Goal: Task Accomplishment & Management: Manage account settings

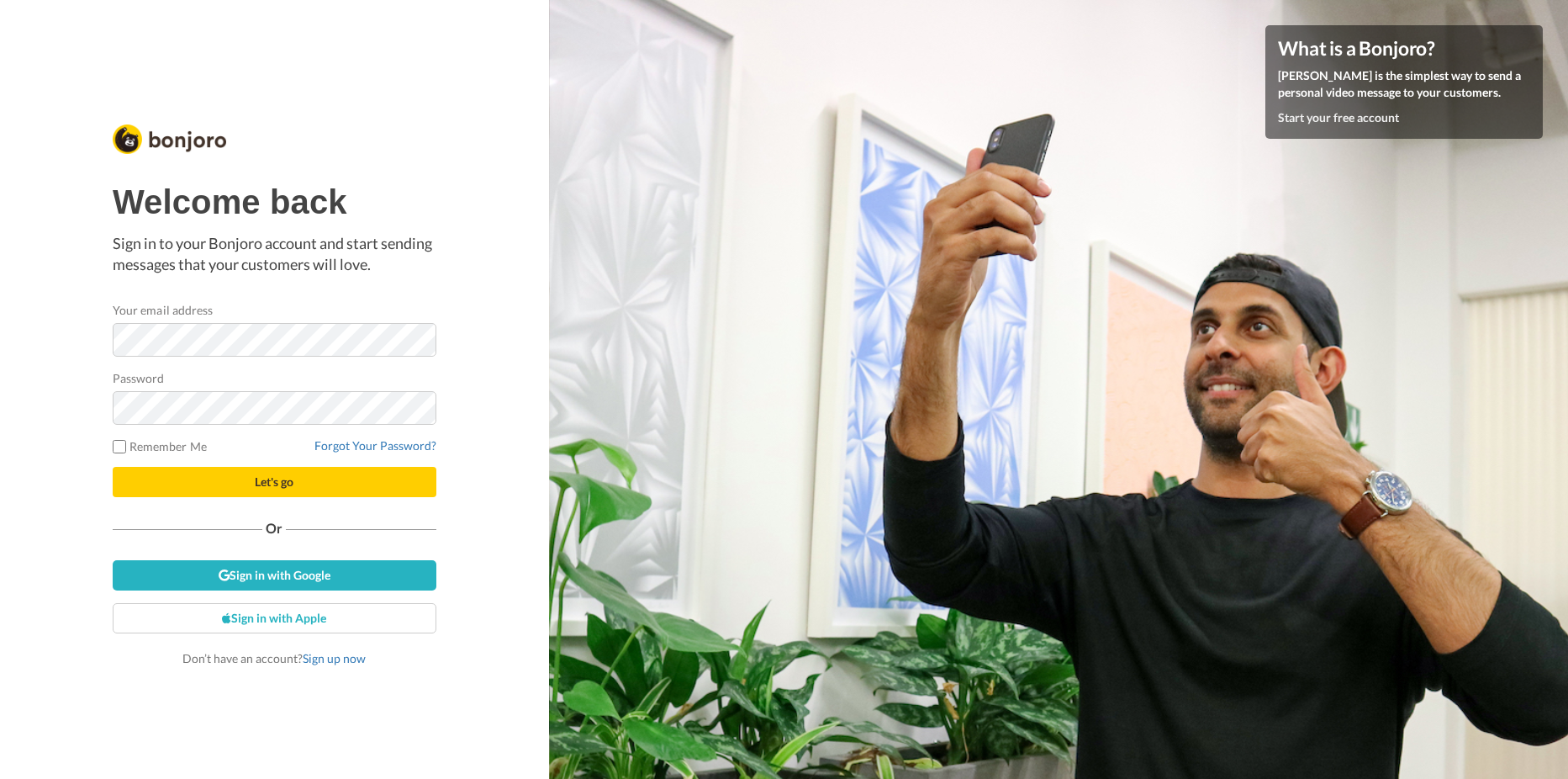
click at [422, 349] on keeper-lock "Open Keeper Popup" at bounding box center [416, 340] width 20 height 20
click at [274, 472] on button "Let's go" at bounding box center [274, 481] width 324 height 30
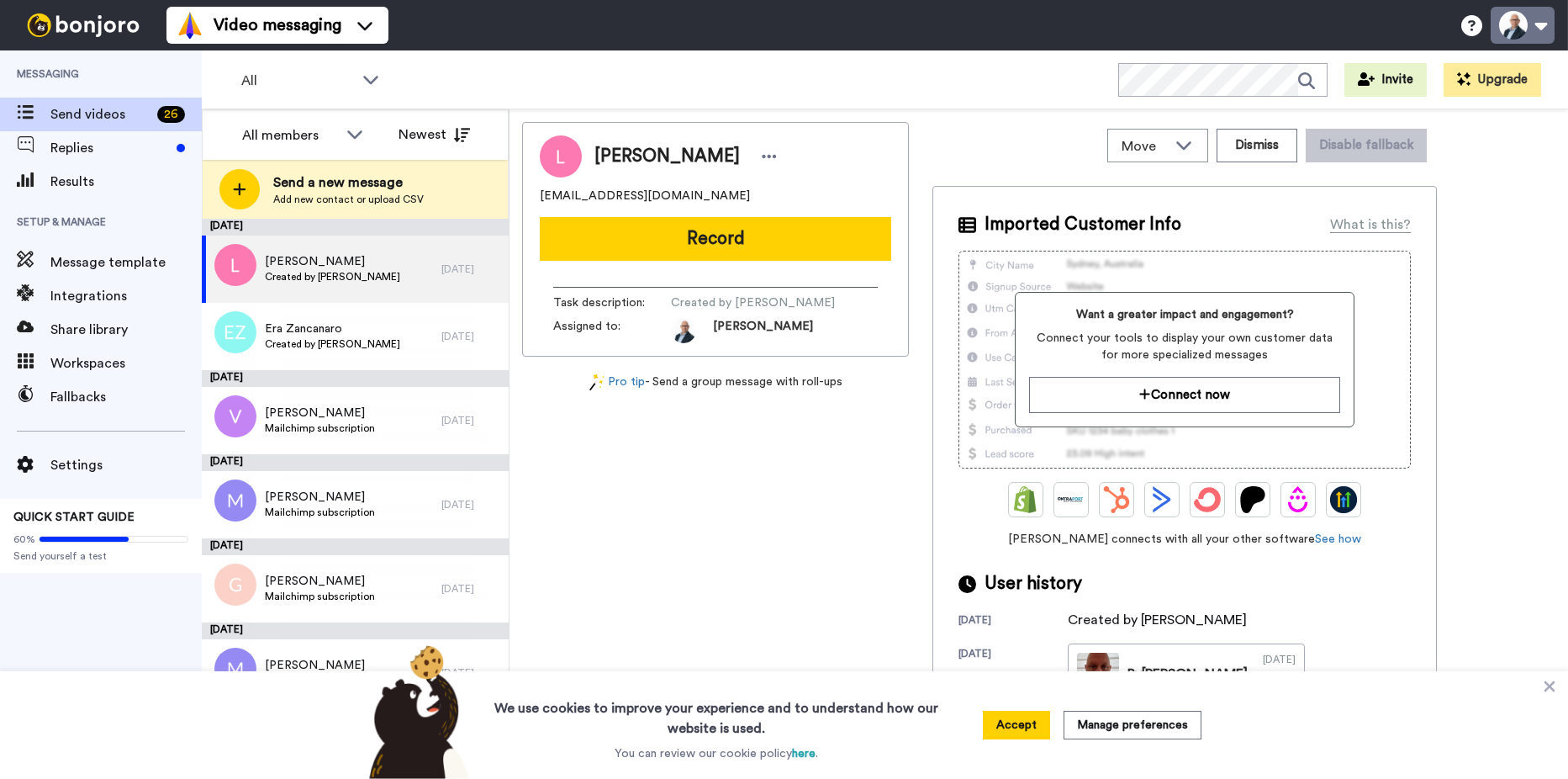
click at [1536, 22] on button at bounding box center [1523, 25] width 64 height 37
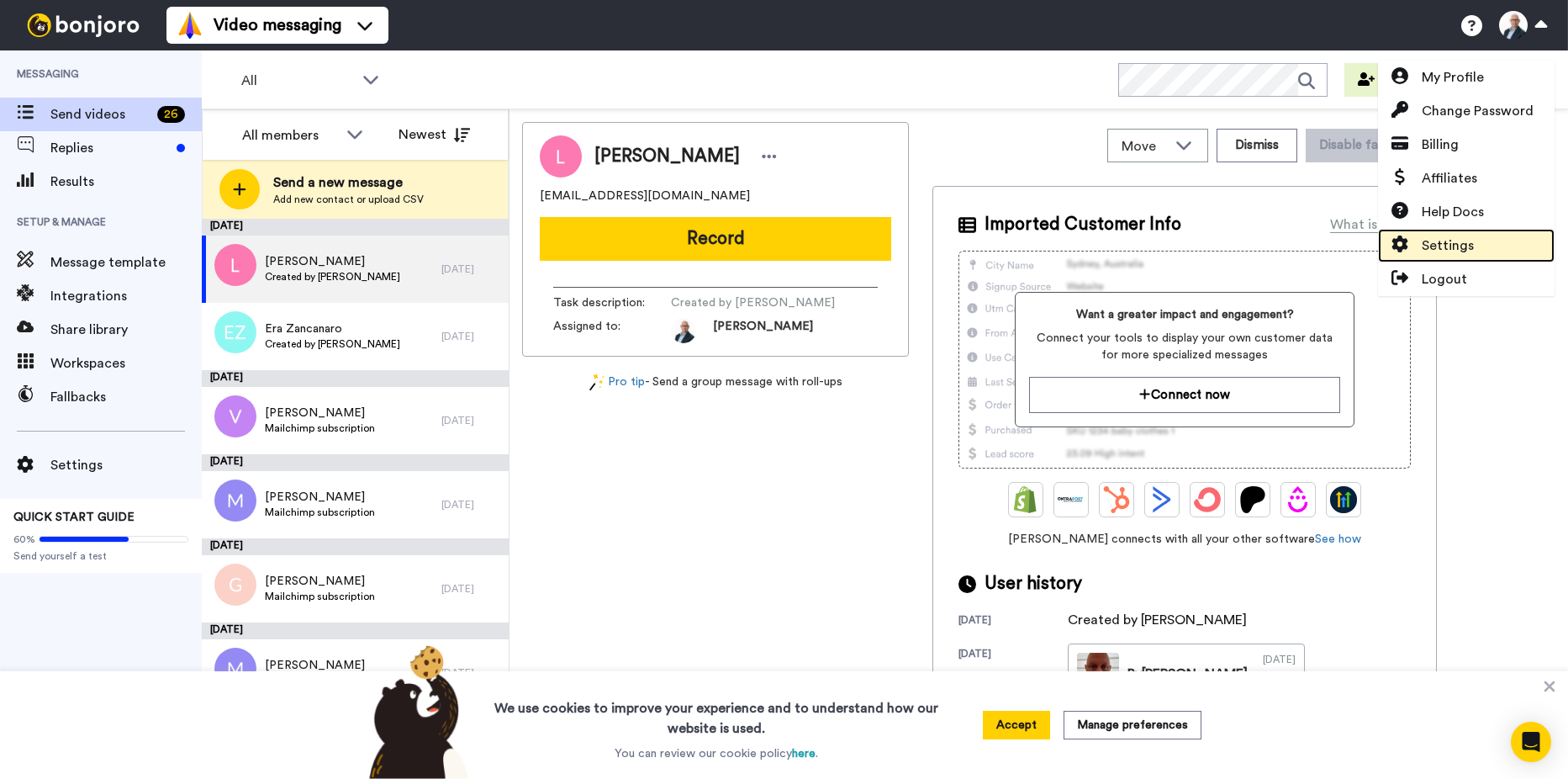
click at [1464, 240] on span "Settings" at bounding box center [1447, 245] width 52 height 20
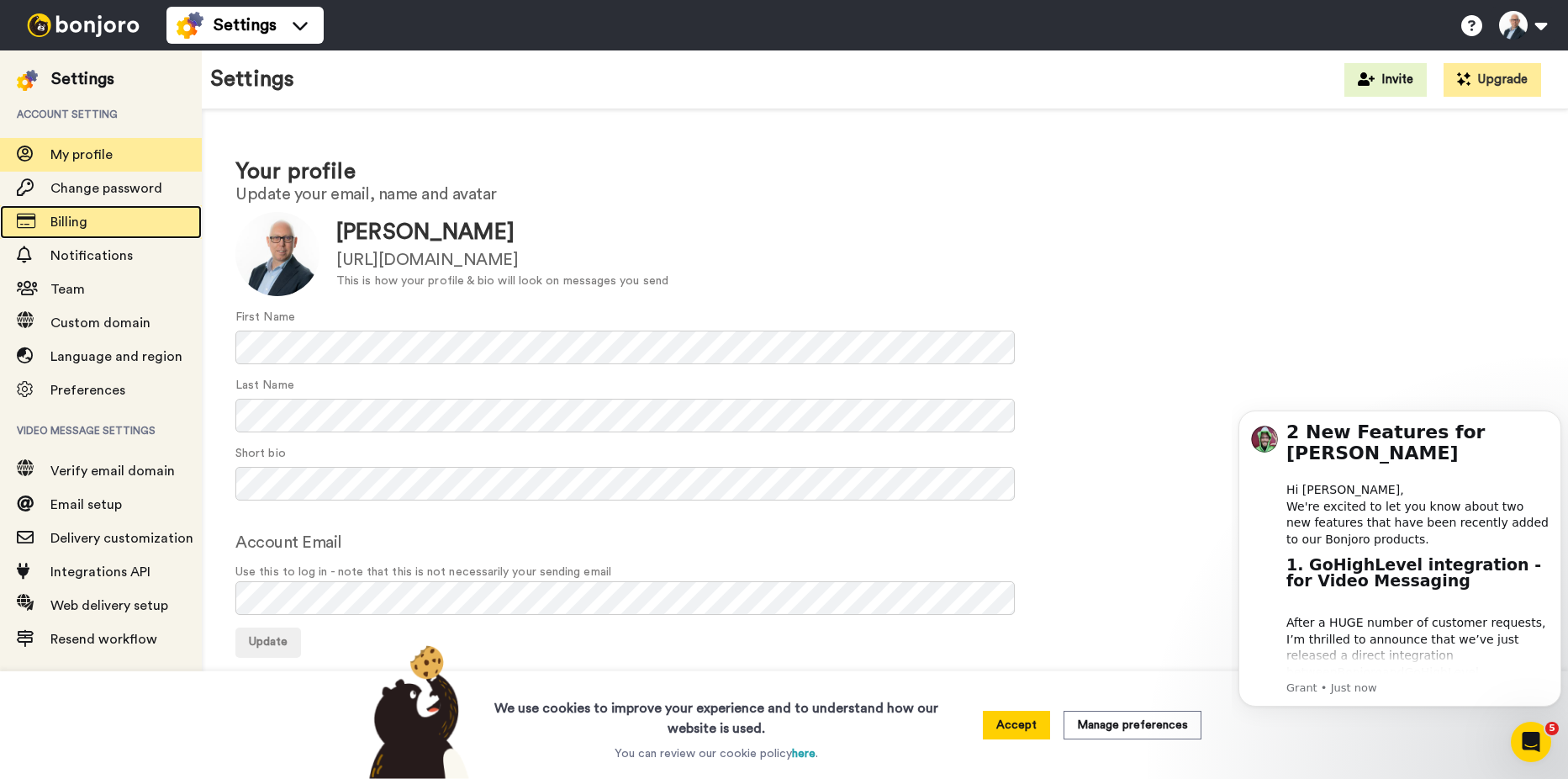
click at [66, 222] on span "Billing" at bounding box center [69, 222] width 37 height 14
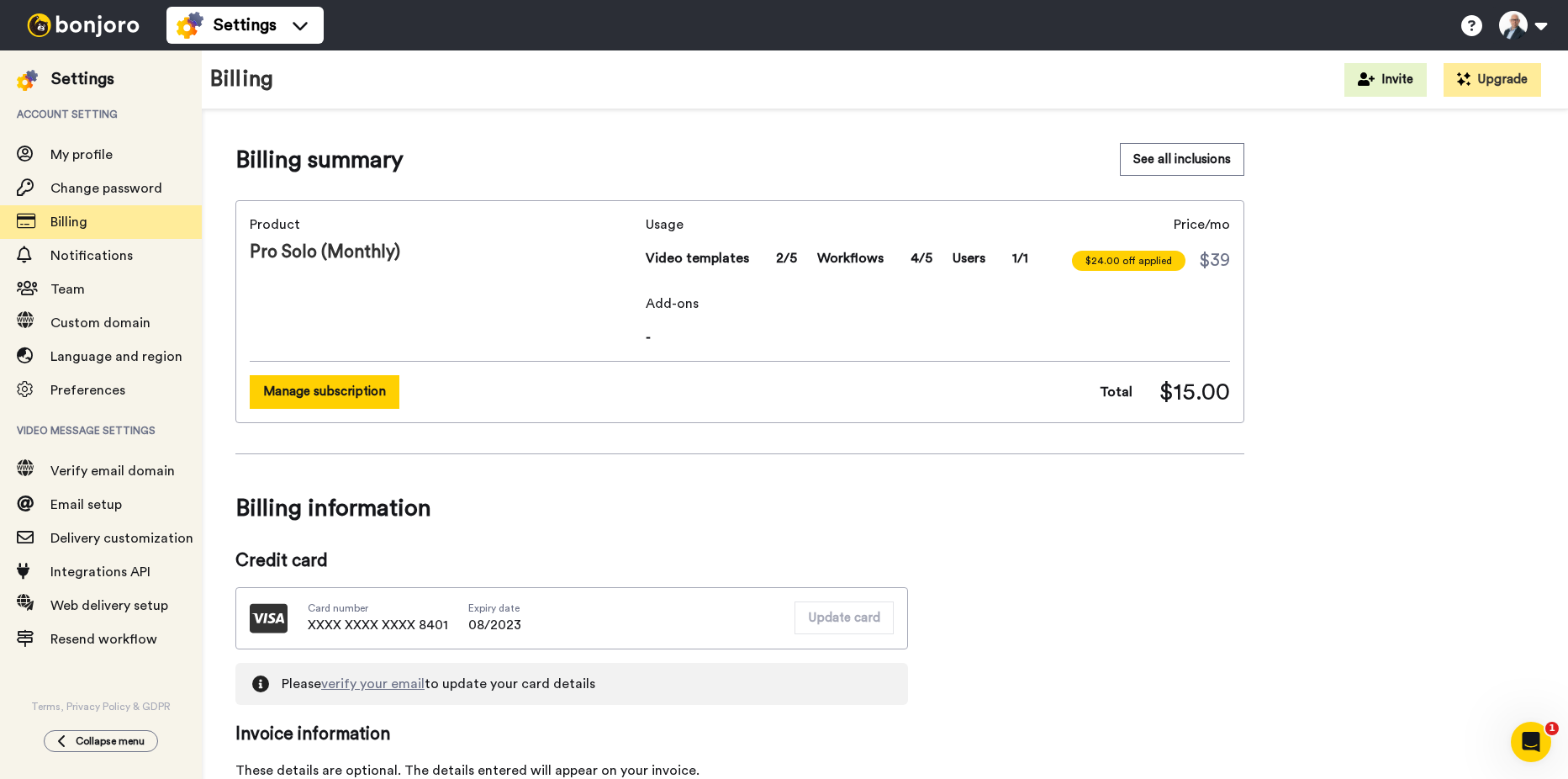
click at [335, 391] on button "Manage subscription" at bounding box center [325, 392] width 150 height 33
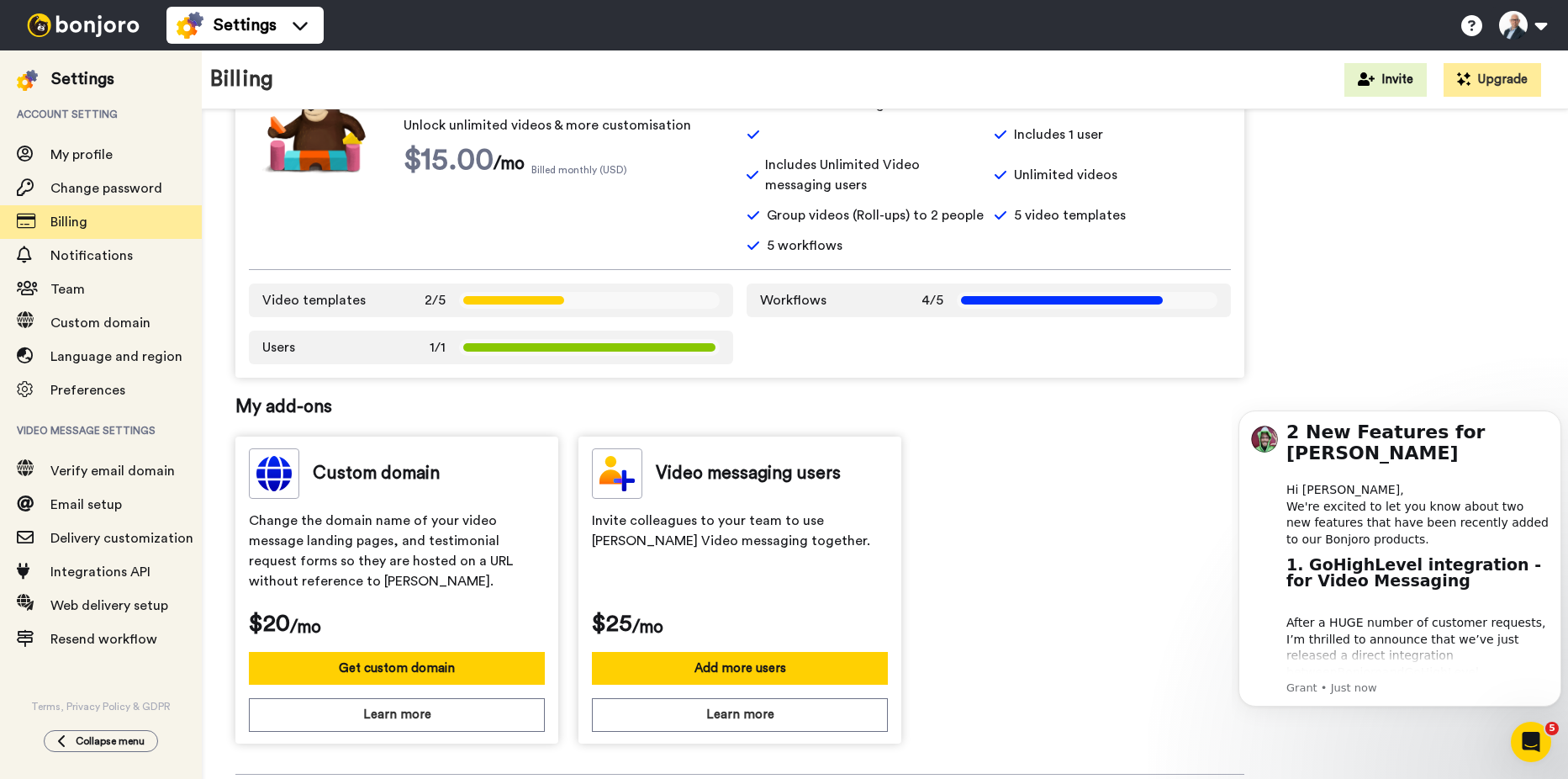
scroll to position [584, 0]
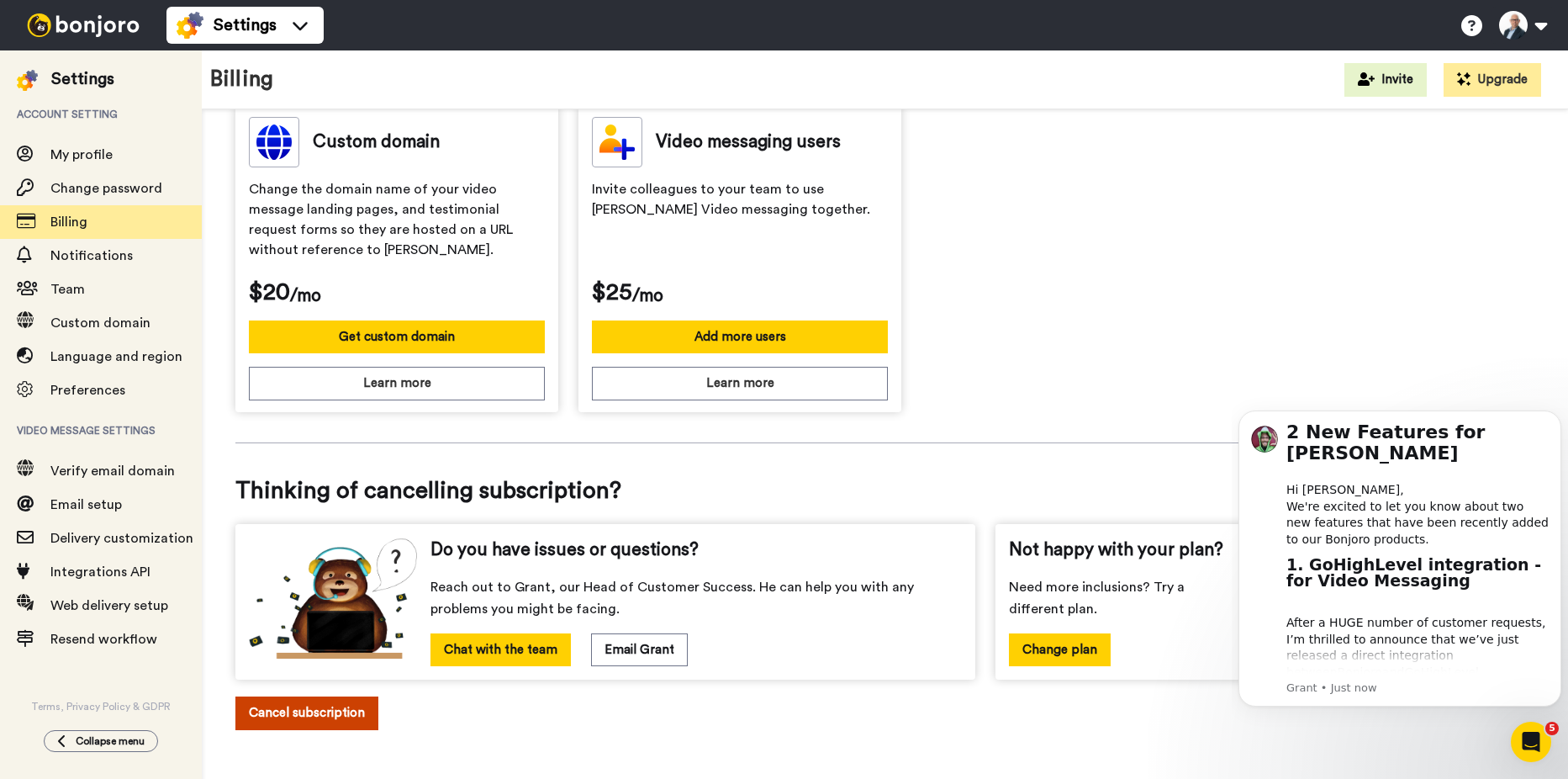
click at [285, 714] on button "Cancel subscription" at bounding box center [306, 713] width 143 height 33
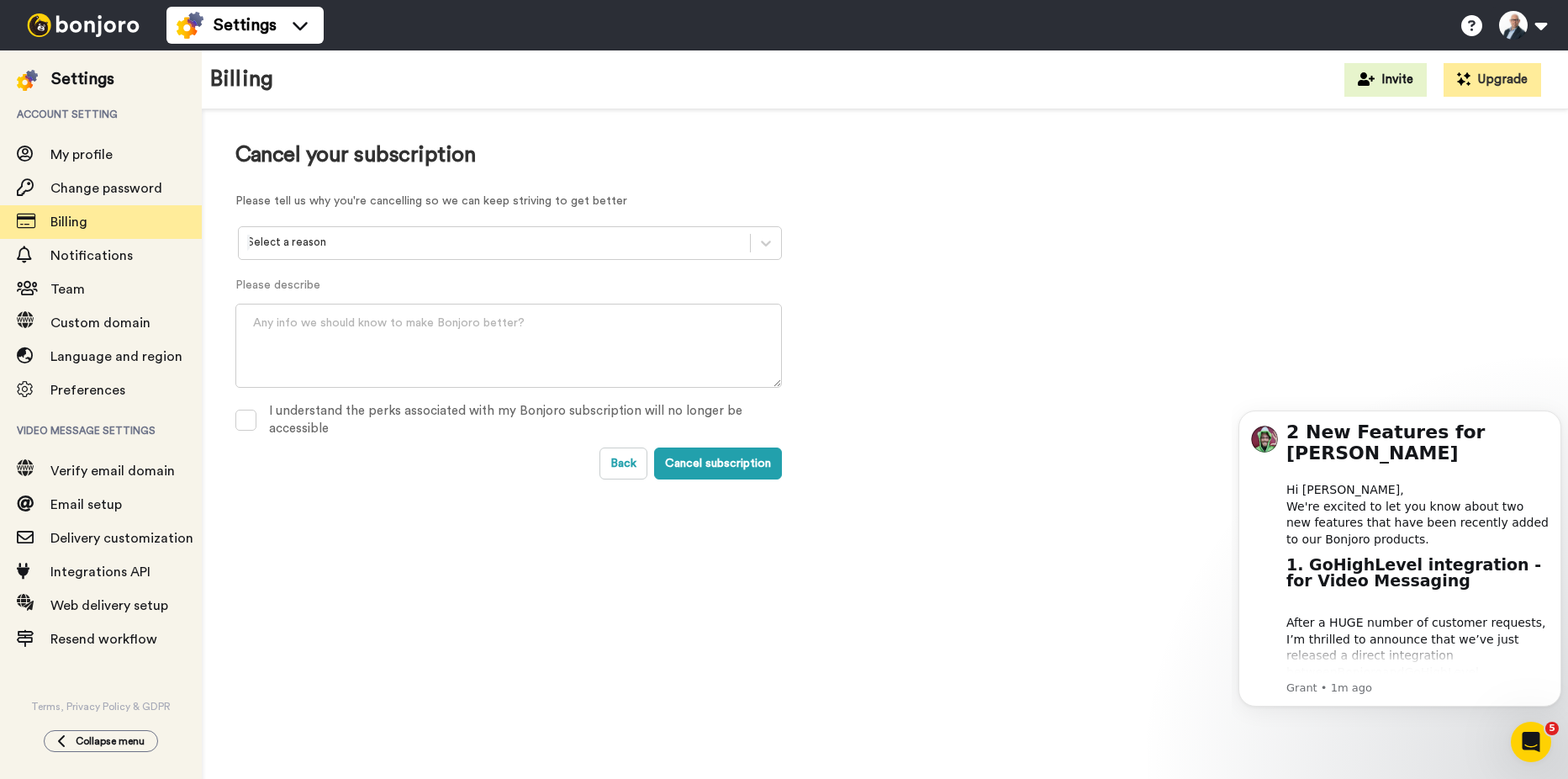
click at [491, 238] on div at bounding box center [494, 243] width 495 height 19
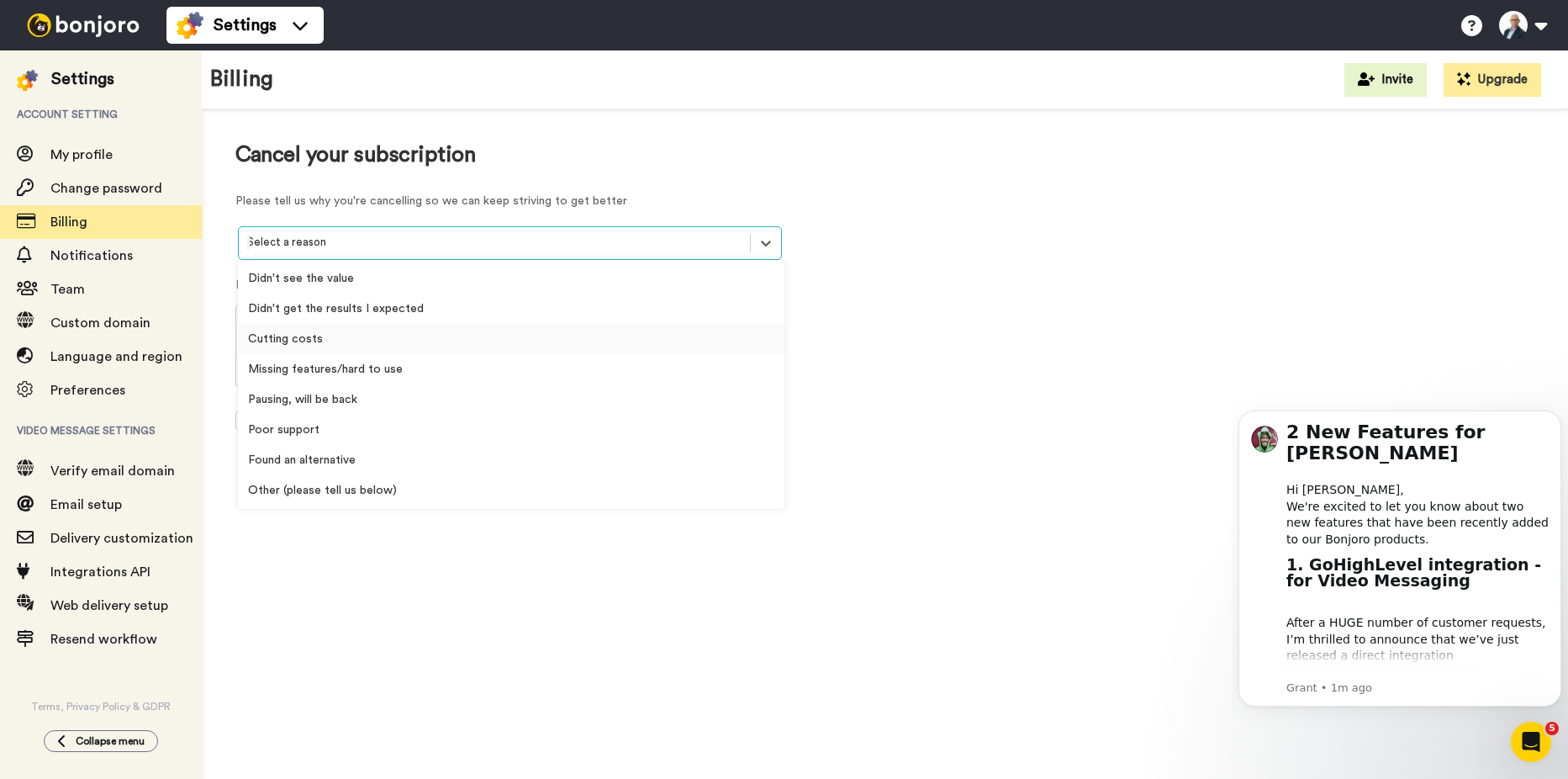
click at [343, 340] on div "Cutting costs" at bounding box center [511, 339] width 547 height 30
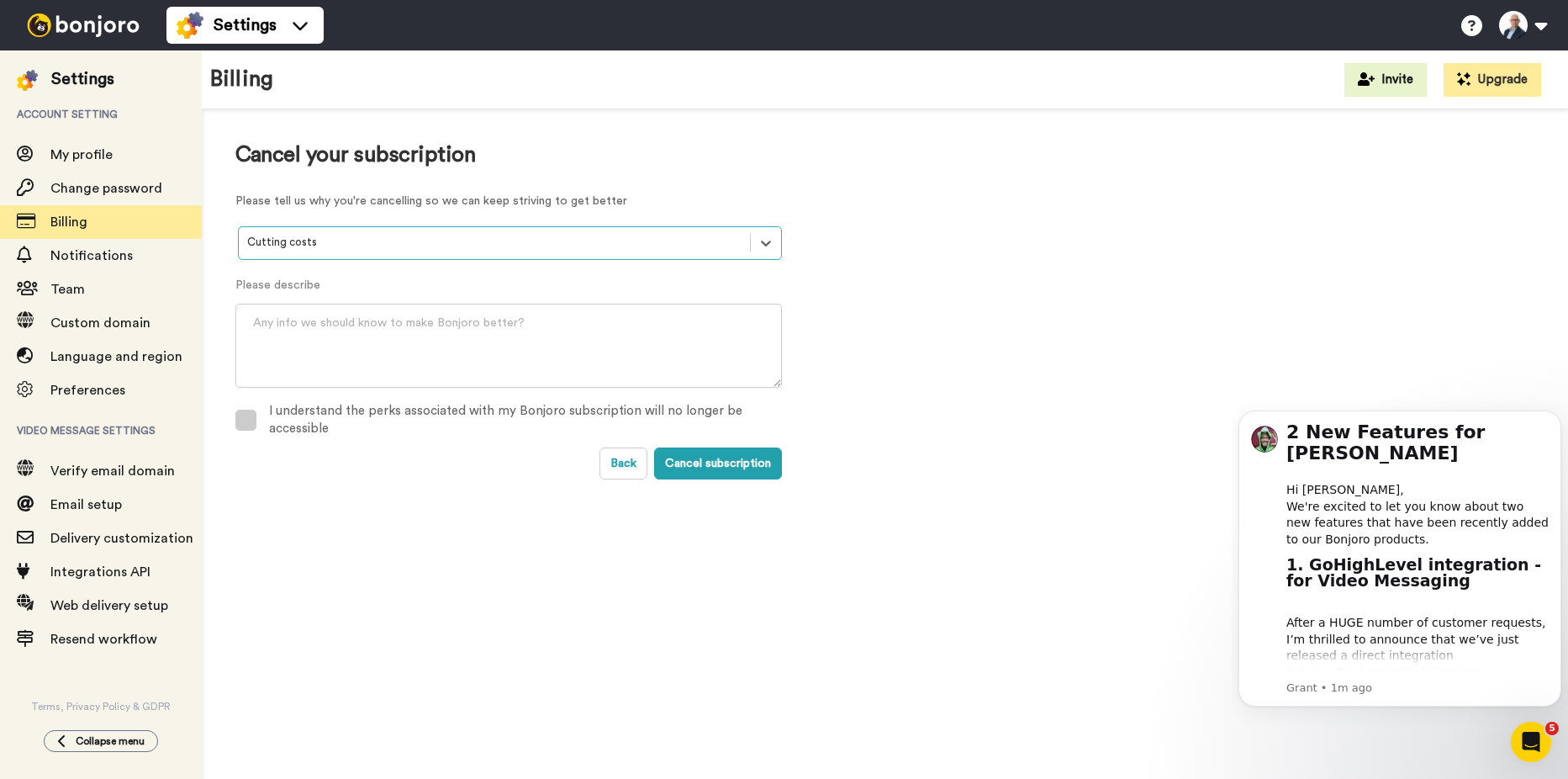
click at [281, 422] on div "I understand the perks associated with my Bonjoro subscription will no longer b…" at bounding box center [525, 420] width 513 height 37
click at [716, 464] on button "Cancel subscription" at bounding box center [718, 463] width 128 height 32
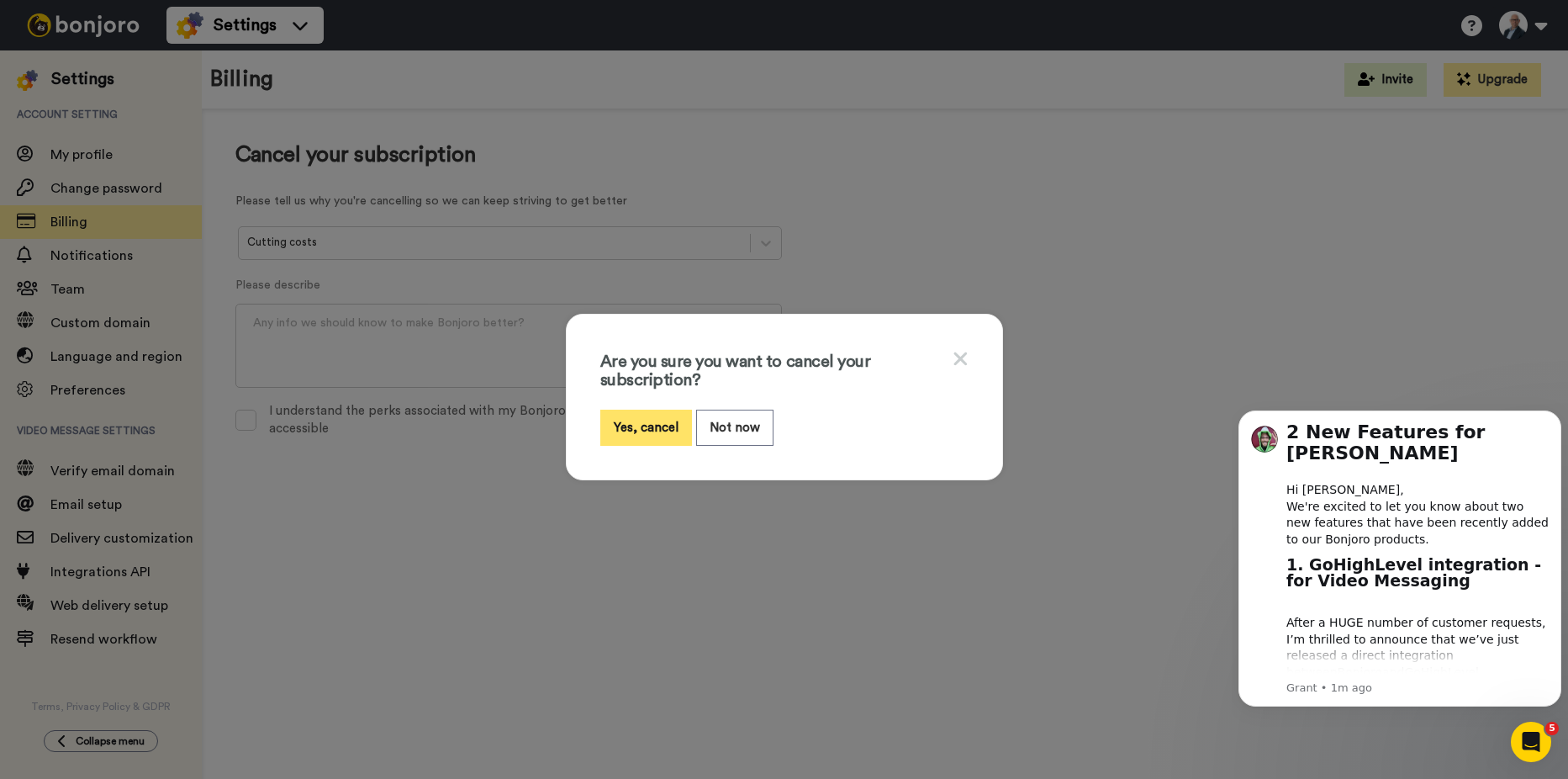
click at [625, 411] on button "Yes, cancel" at bounding box center [646, 428] width 91 height 37
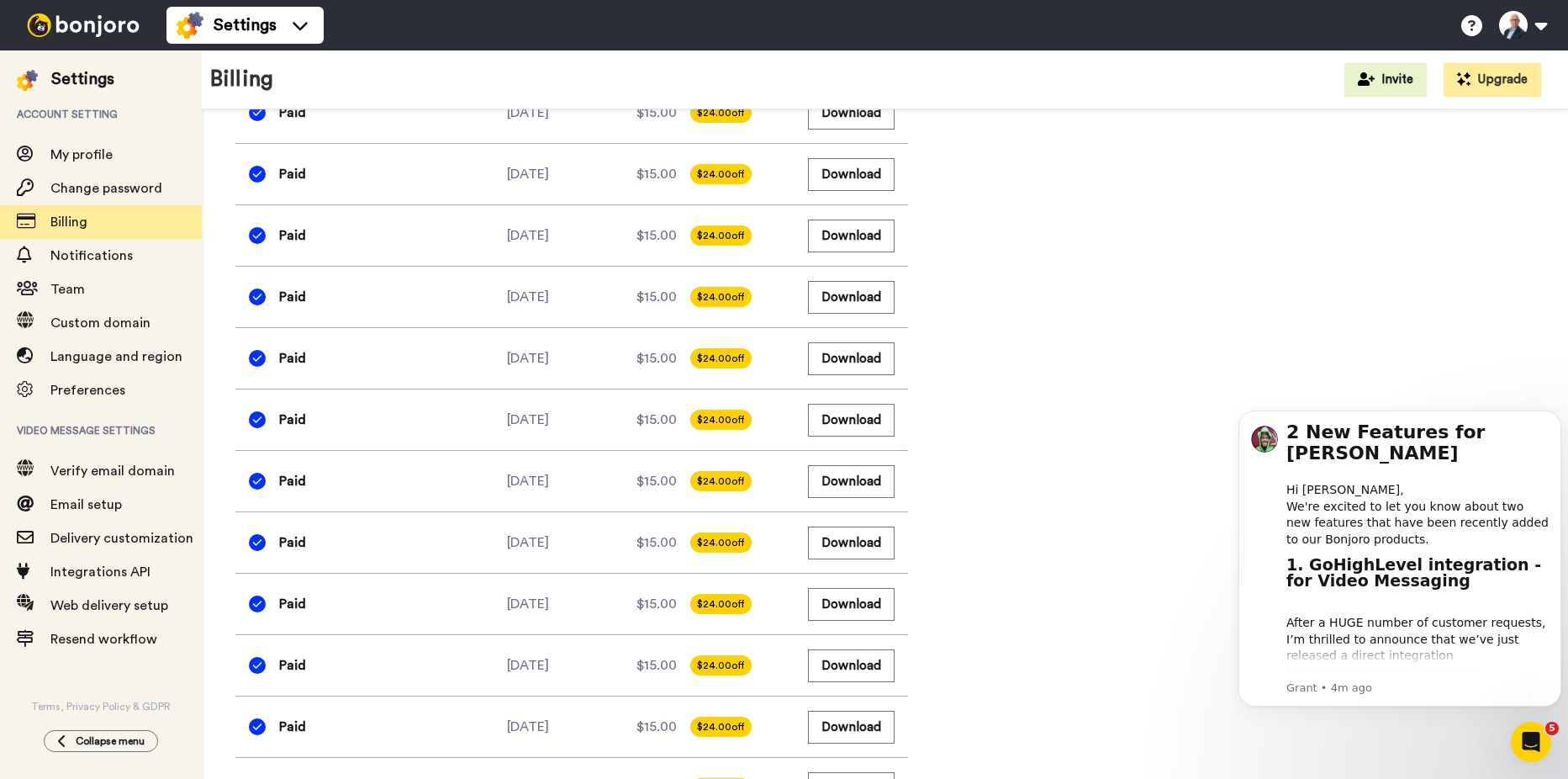
scroll to position [1740, 0]
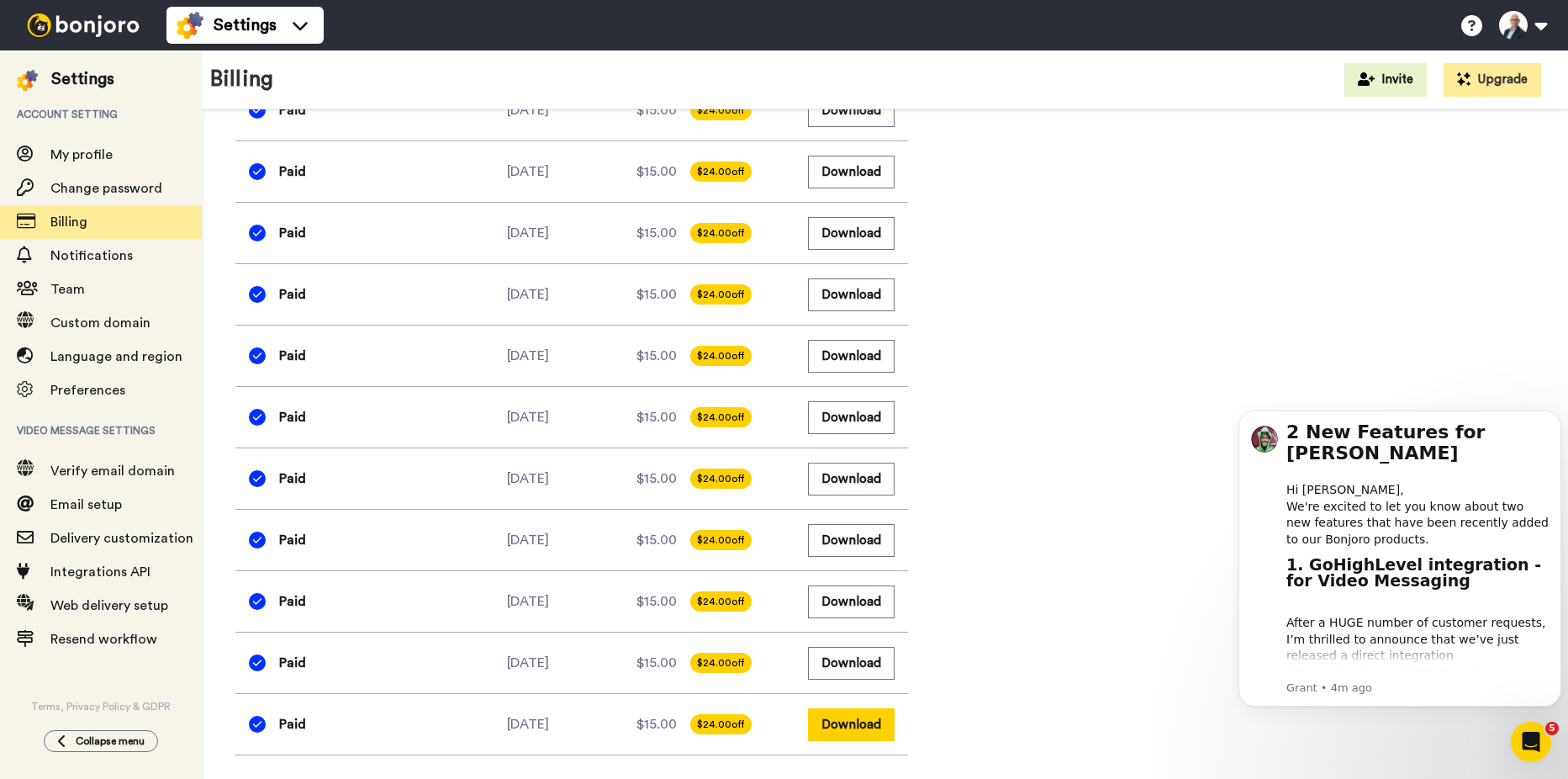
click at [862, 729] on button "Download" at bounding box center [851, 725] width 87 height 33
click at [869, 672] on button "Download" at bounding box center [851, 664] width 87 height 33
click at [873, 611] on button "Download" at bounding box center [851, 602] width 87 height 33
click at [866, 547] on button "Download" at bounding box center [851, 541] width 87 height 33
click at [869, 483] on button "Download" at bounding box center [851, 480] width 87 height 33
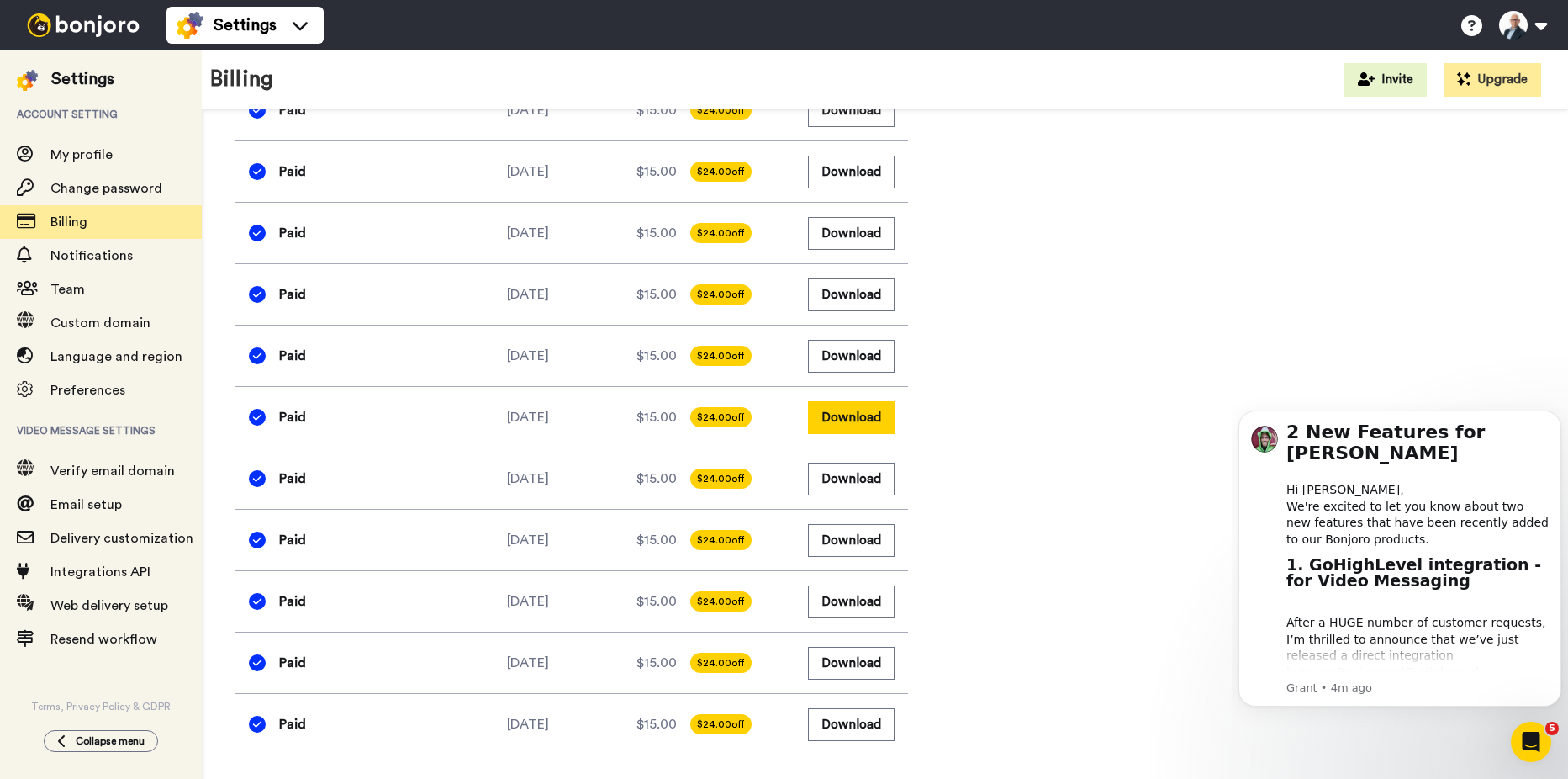
click at [867, 416] on button "Download" at bounding box center [851, 417] width 87 height 33
click at [869, 368] on button "Download" at bounding box center [851, 356] width 87 height 33
click at [855, 290] on button "Download" at bounding box center [851, 295] width 87 height 33
click at [863, 243] on button "Download" at bounding box center [851, 233] width 87 height 33
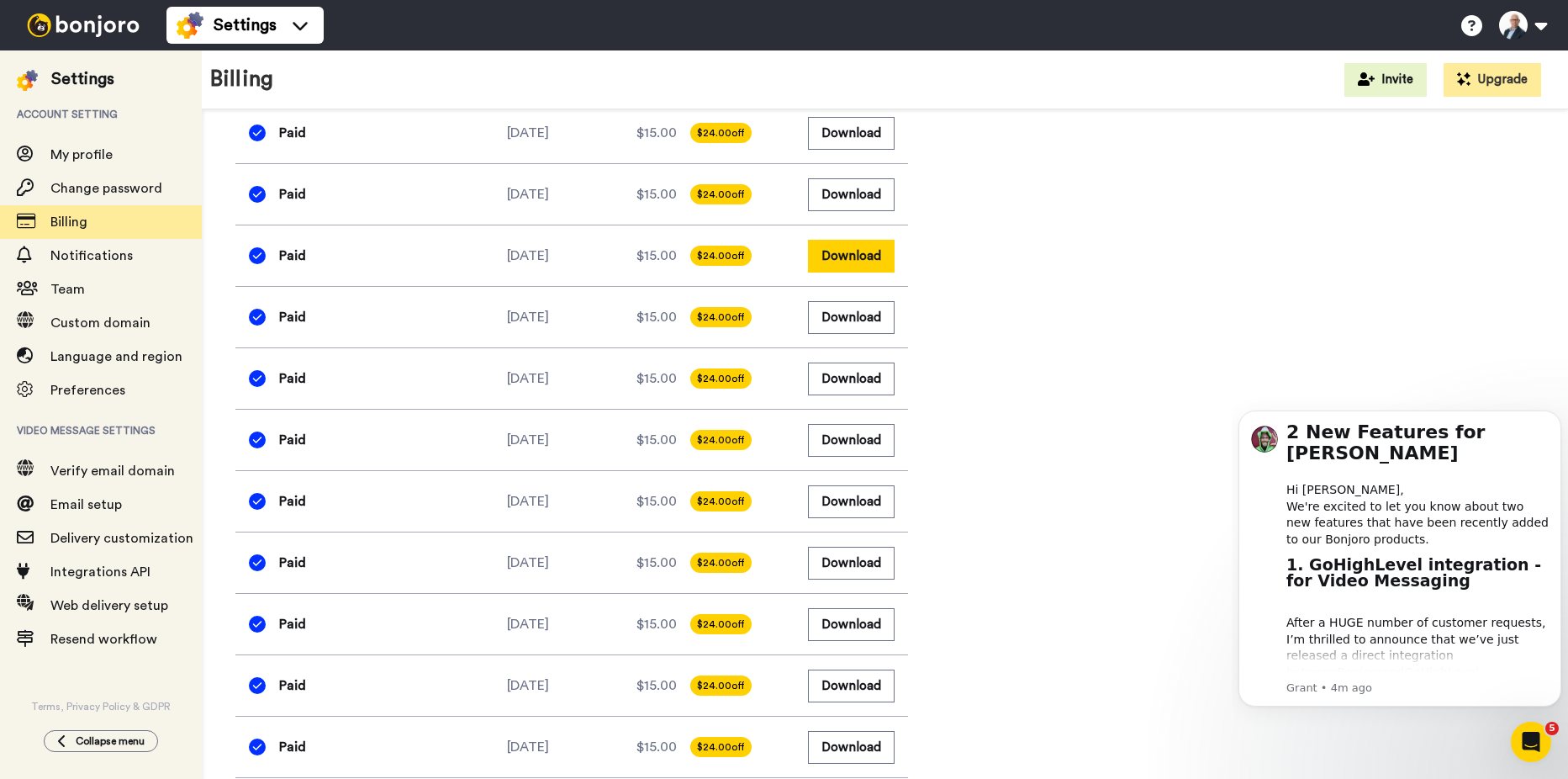
click at [868, 263] on button "Download" at bounding box center [851, 256] width 87 height 33
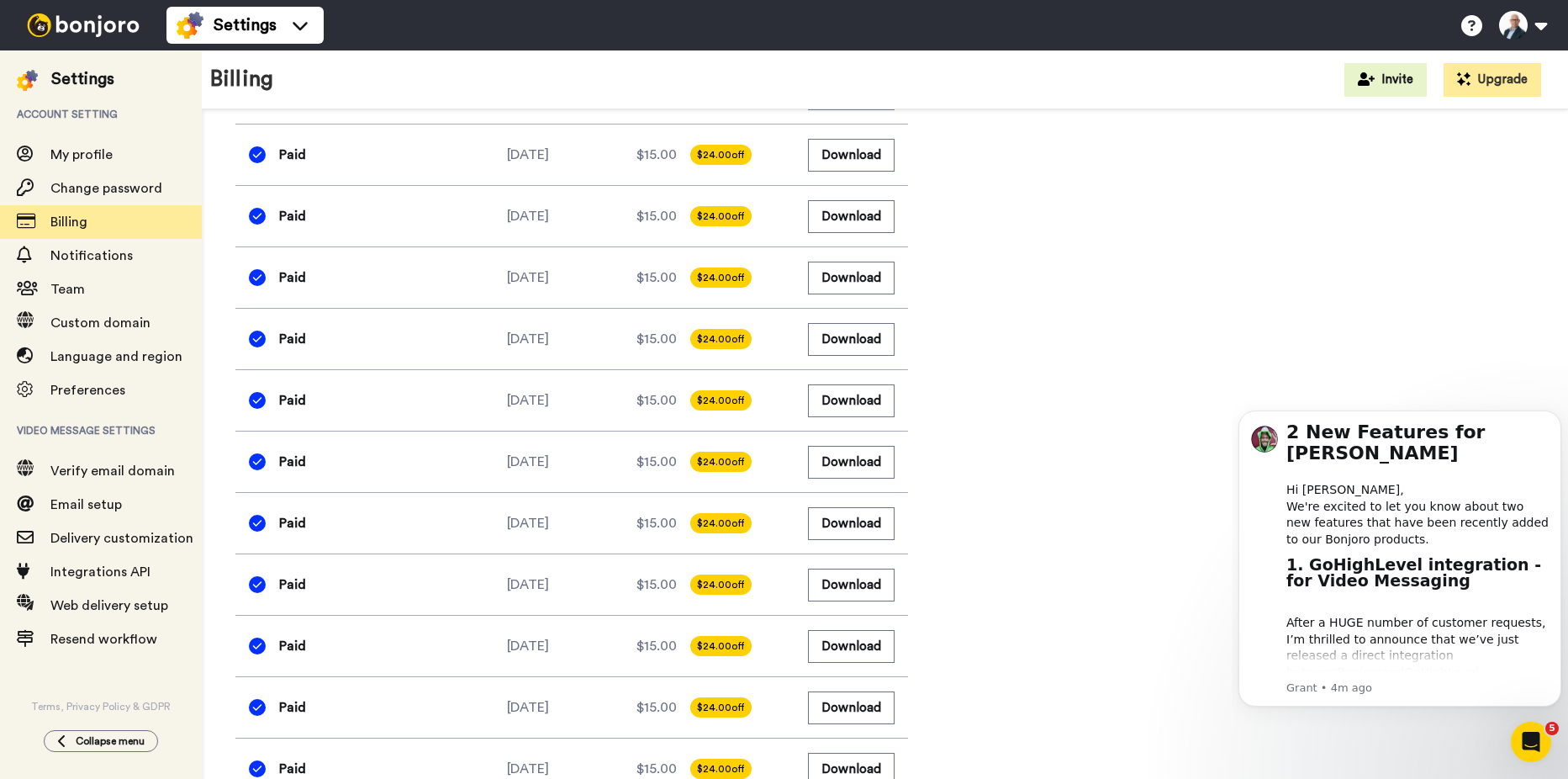
scroll to position [1572, 0]
click at [865, 295] on div "Paid [DATE] $15.00 $24.00 off Download" at bounding box center [571, 277] width 672 height 61
drag, startPoint x: 865, startPoint y: 295, endPoint x: 854, endPoint y: 282, distance: 17.0
click at [854, 282] on button "Download" at bounding box center [851, 279] width 87 height 33
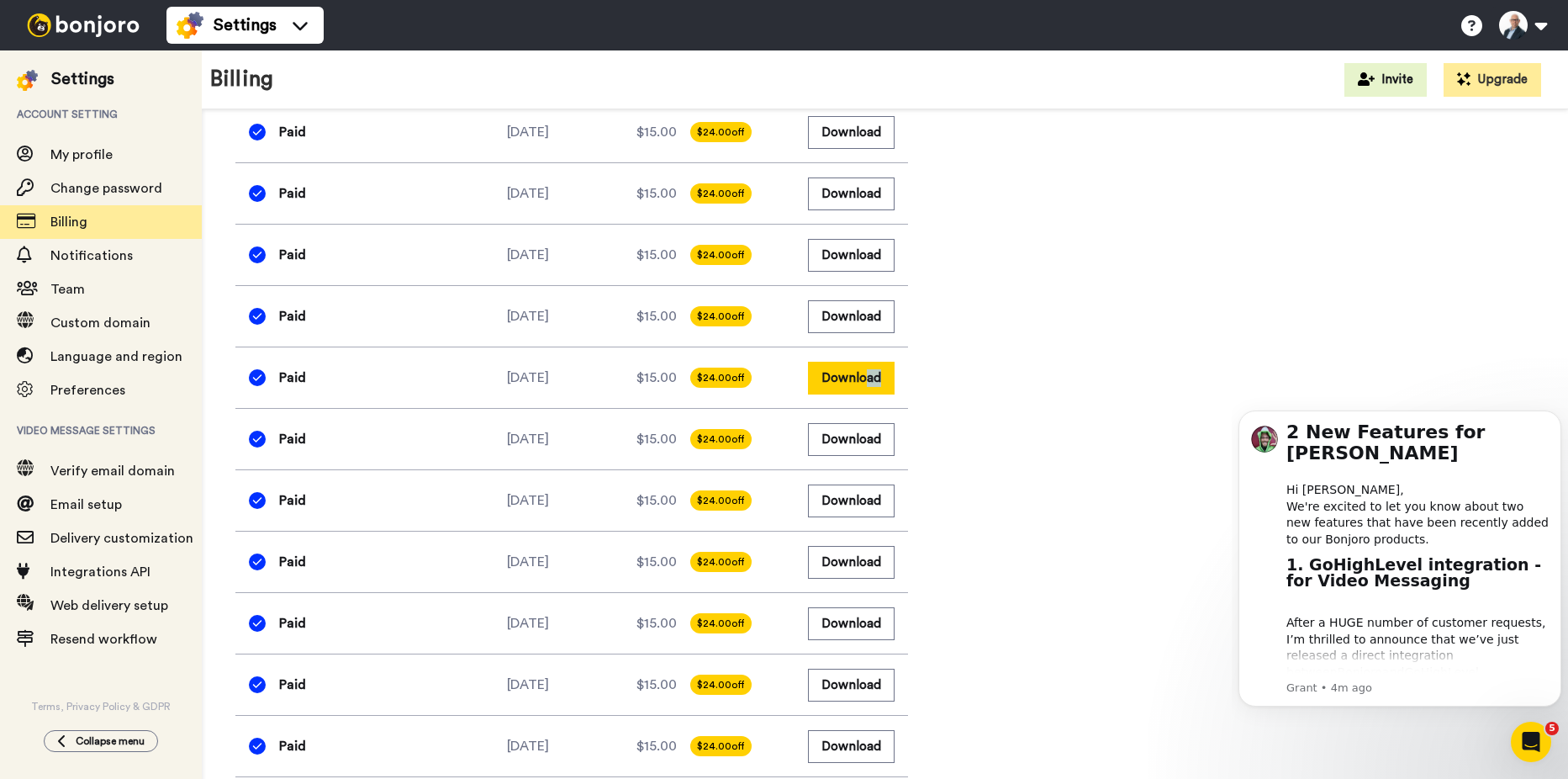
scroll to position [1403, 0]
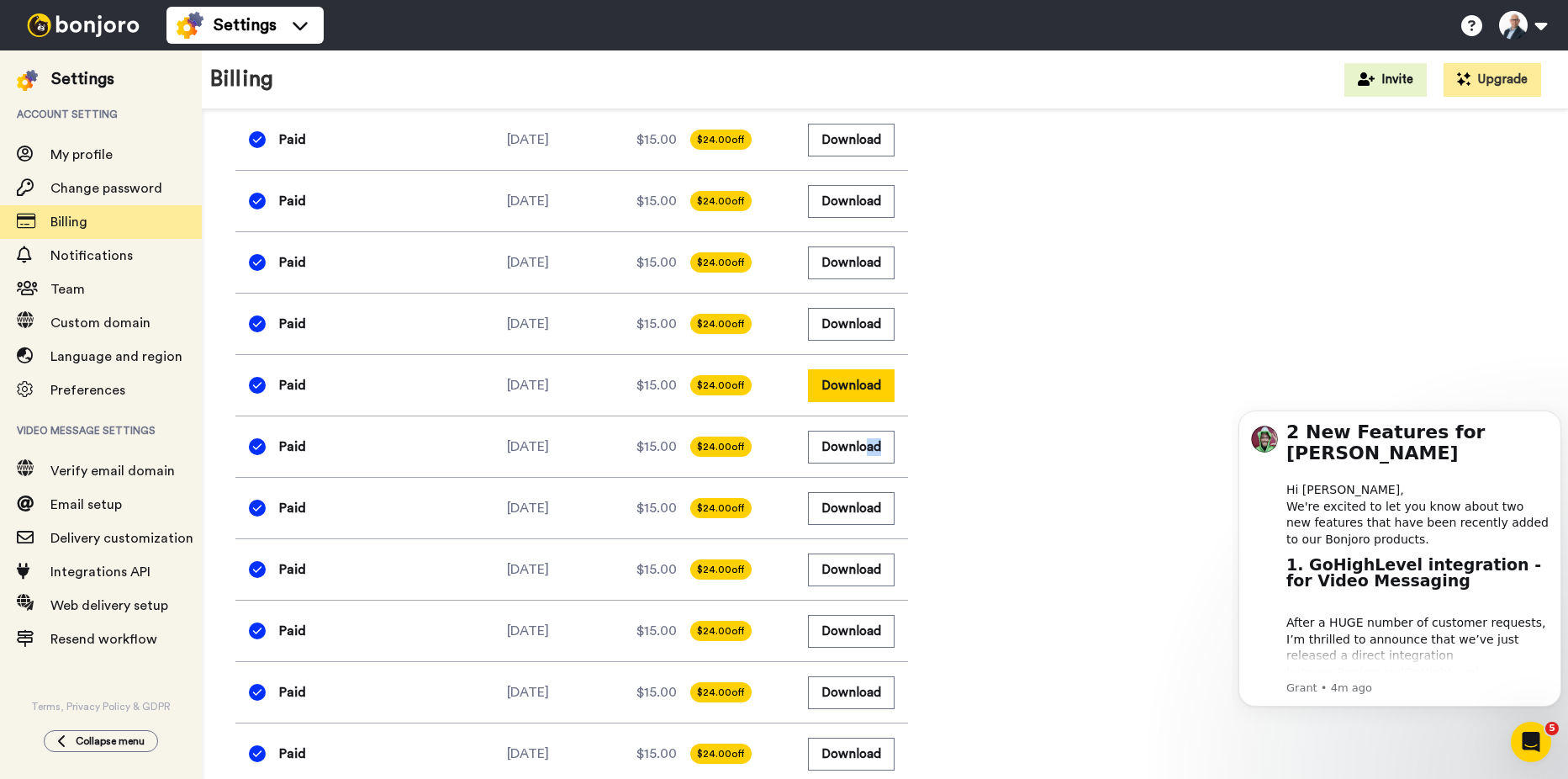
click at [855, 395] on button "Download" at bounding box center [851, 386] width 87 height 33
click at [856, 330] on button "Download" at bounding box center [851, 324] width 87 height 33
click at [854, 271] on button "Download" at bounding box center [851, 263] width 87 height 33
click at [851, 201] on button "Download" at bounding box center [851, 201] width 87 height 33
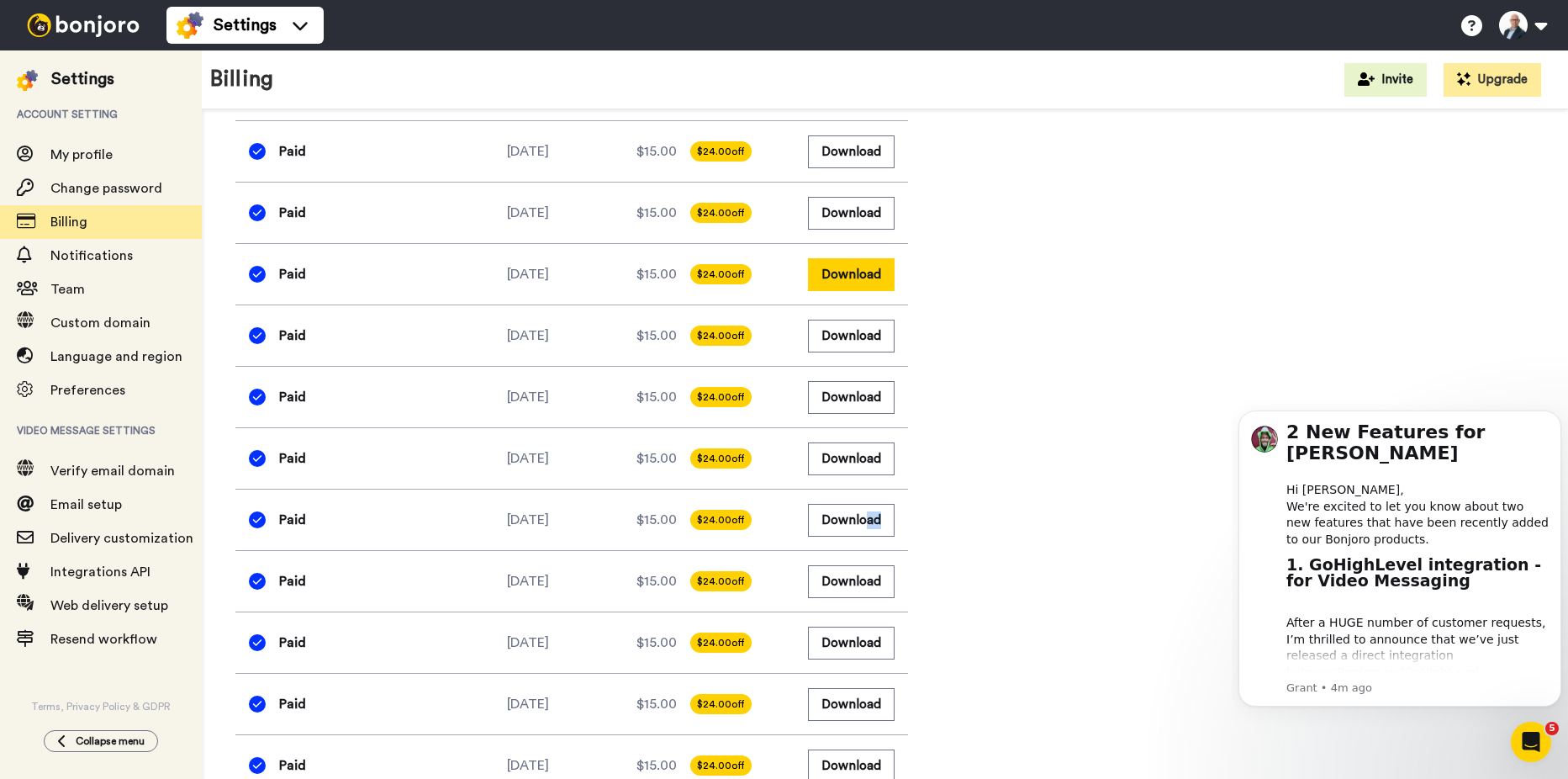
scroll to position [1235, 0]
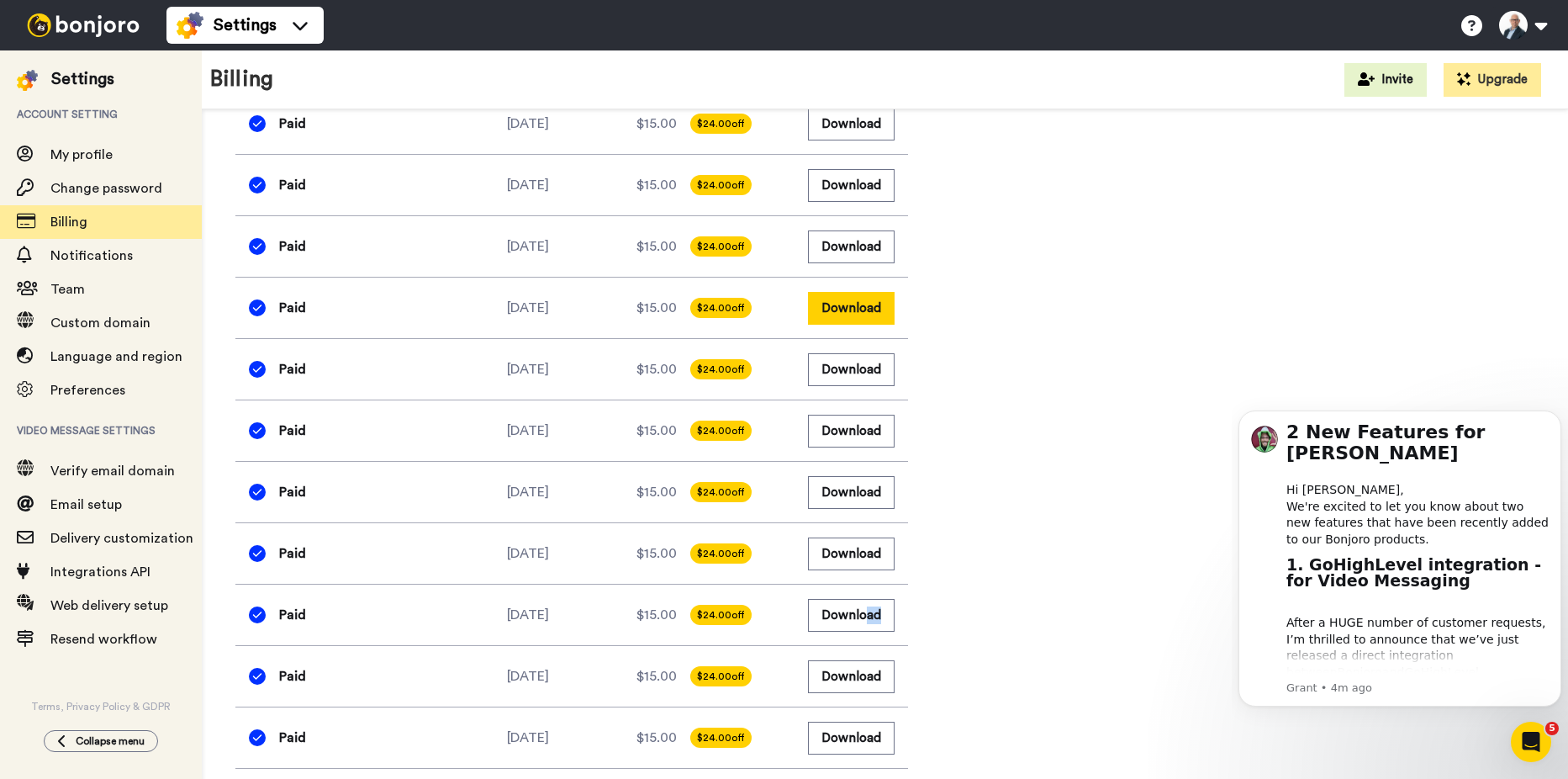
click at [856, 312] on button "Download" at bounding box center [851, 308] width 87 height 33
click at [857, 253] on button "Download" at bounding box center [851, 247] width 87 height 33
click at [850, 195] on button "Download" at bounding box center [851, 186] width 87 height 33
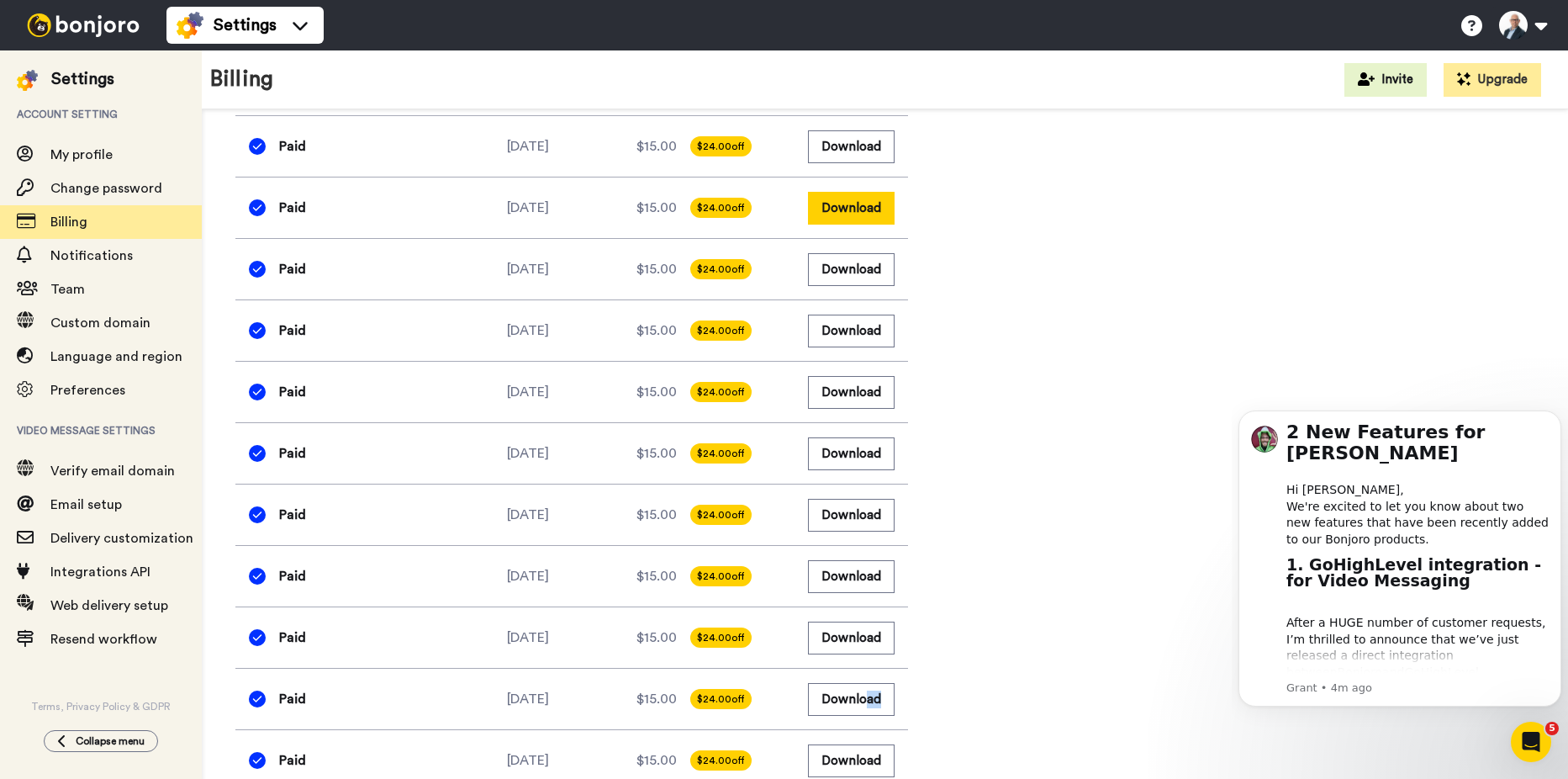
click at [850, 213] on button "Download" at bounding box center [851, 209] width 87 height 33
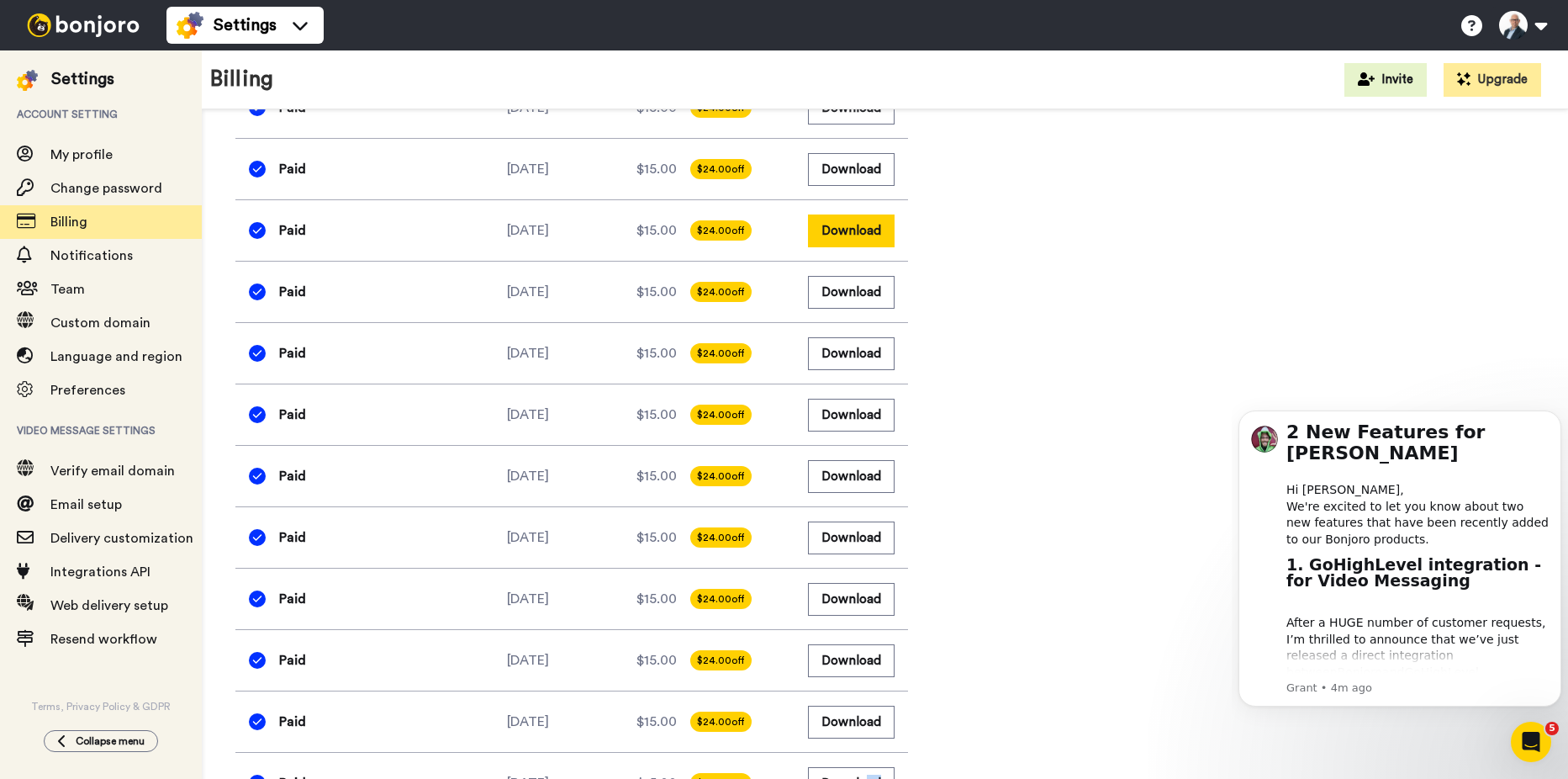
click at [850, 224] on button "Download" at bounding box center [851, 231] width 87 height 33
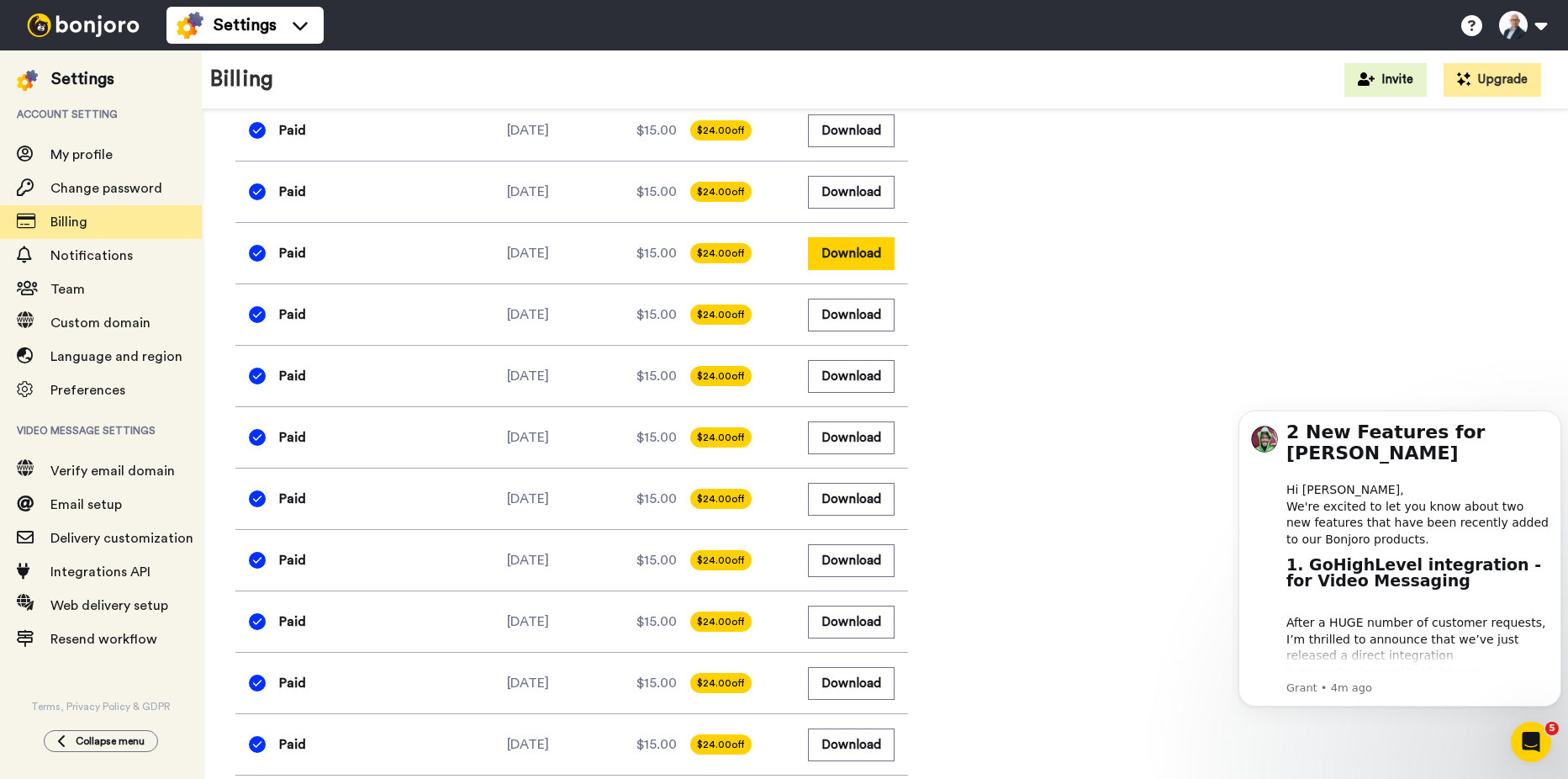
click at [850, 238] on button "Download" at bounding box center [851, 254] width 87 height 33
click at [852, 188] on button "Download" at bounding box center [851, 192] width 87 height 33
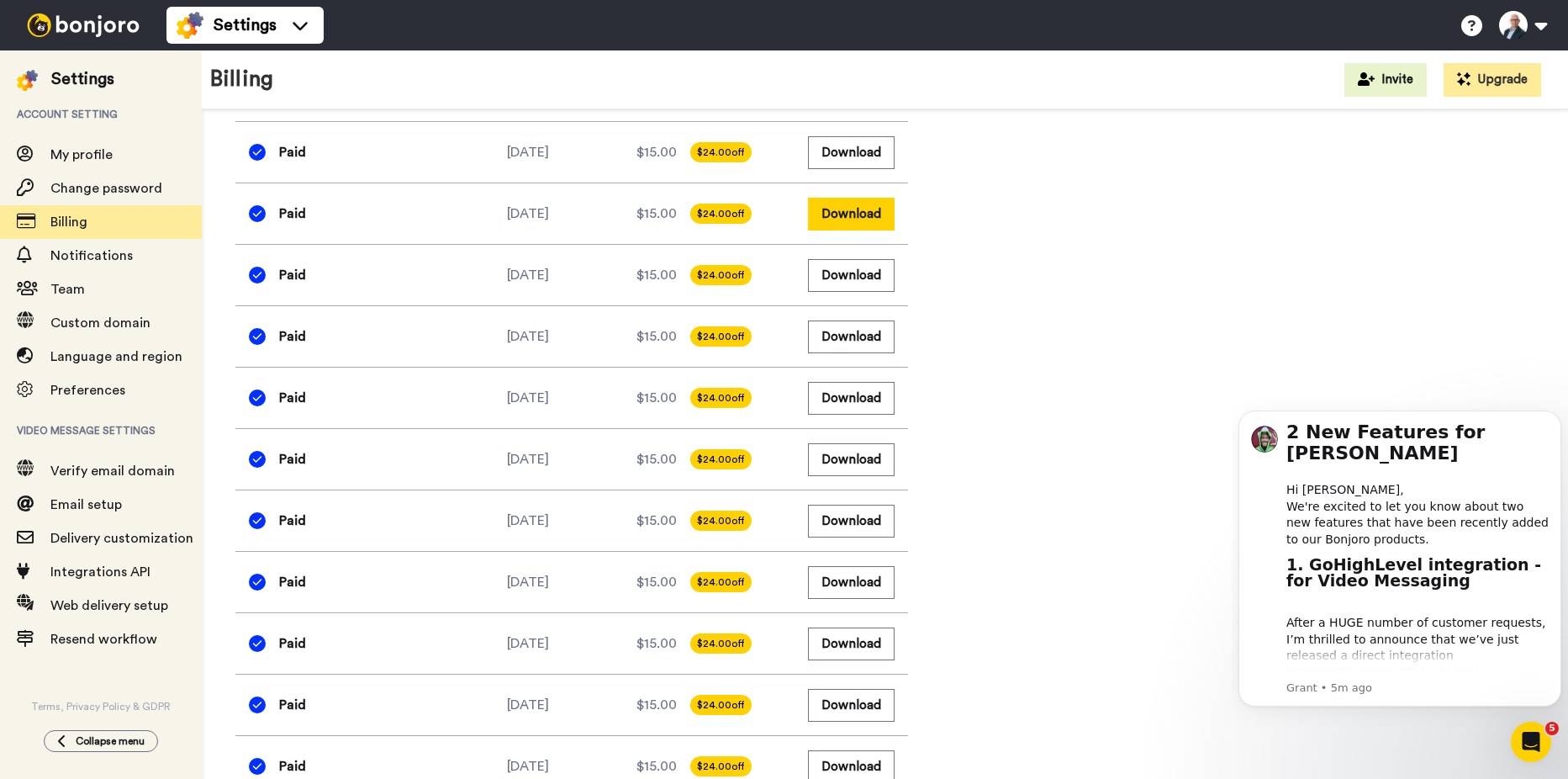
scroll to position [899, 0]
click at [852, 226] on button "Download" at bounding box center [851, 215] width 87 height 33
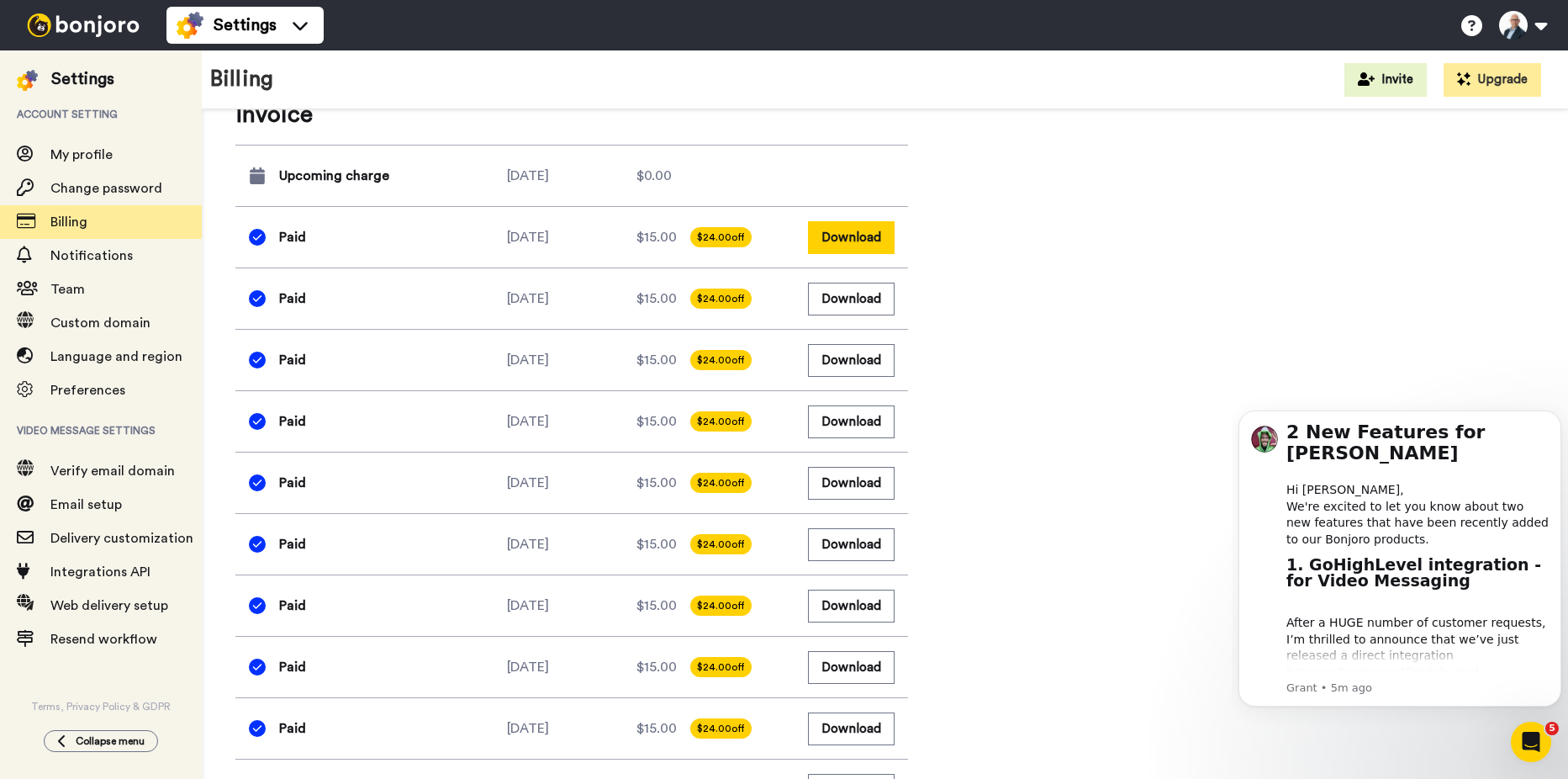
click at [852, 230] on button "Download" at bounding box center [851, 238] width 87 height 33
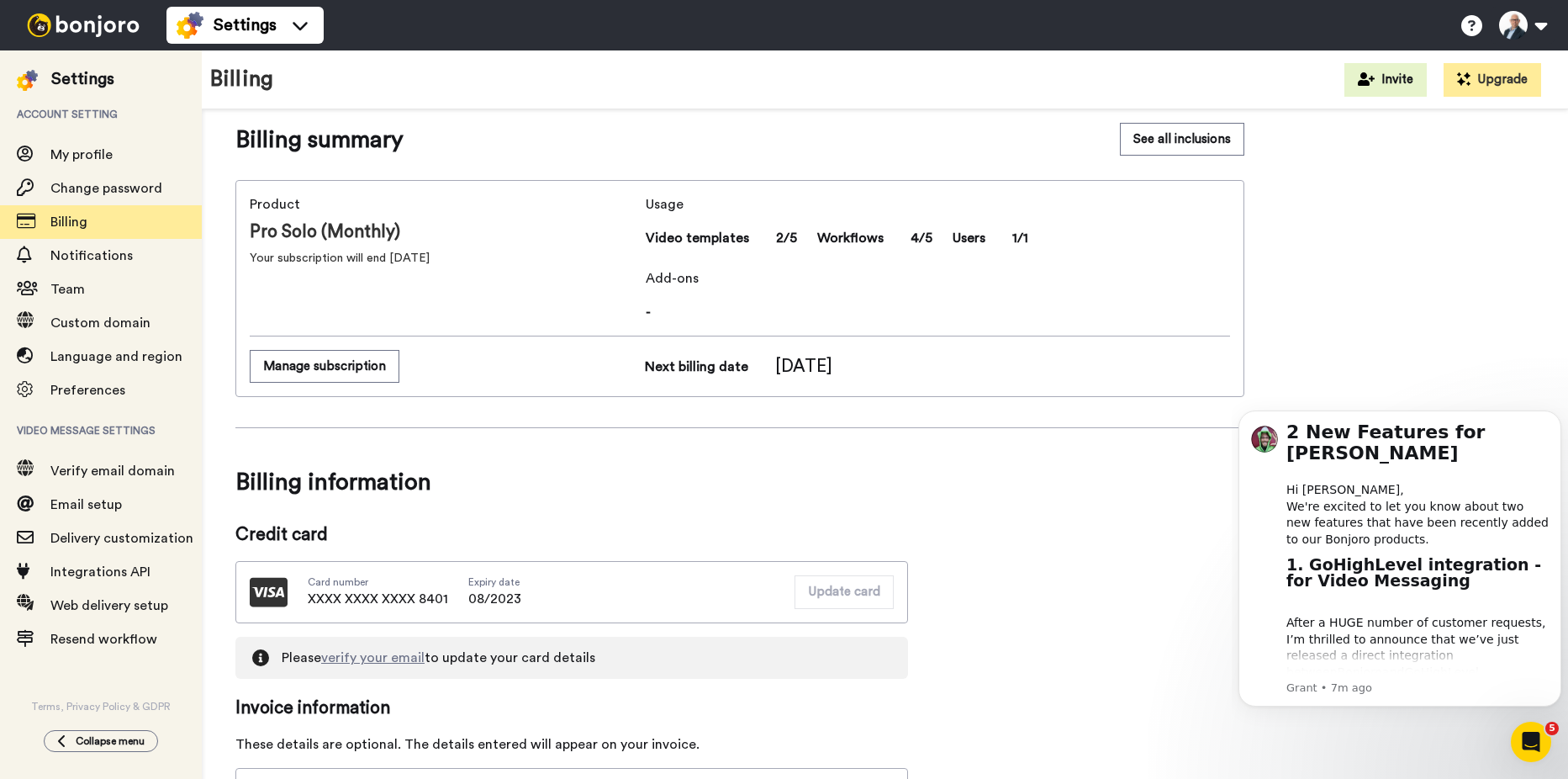
scroll to position [0, 0]
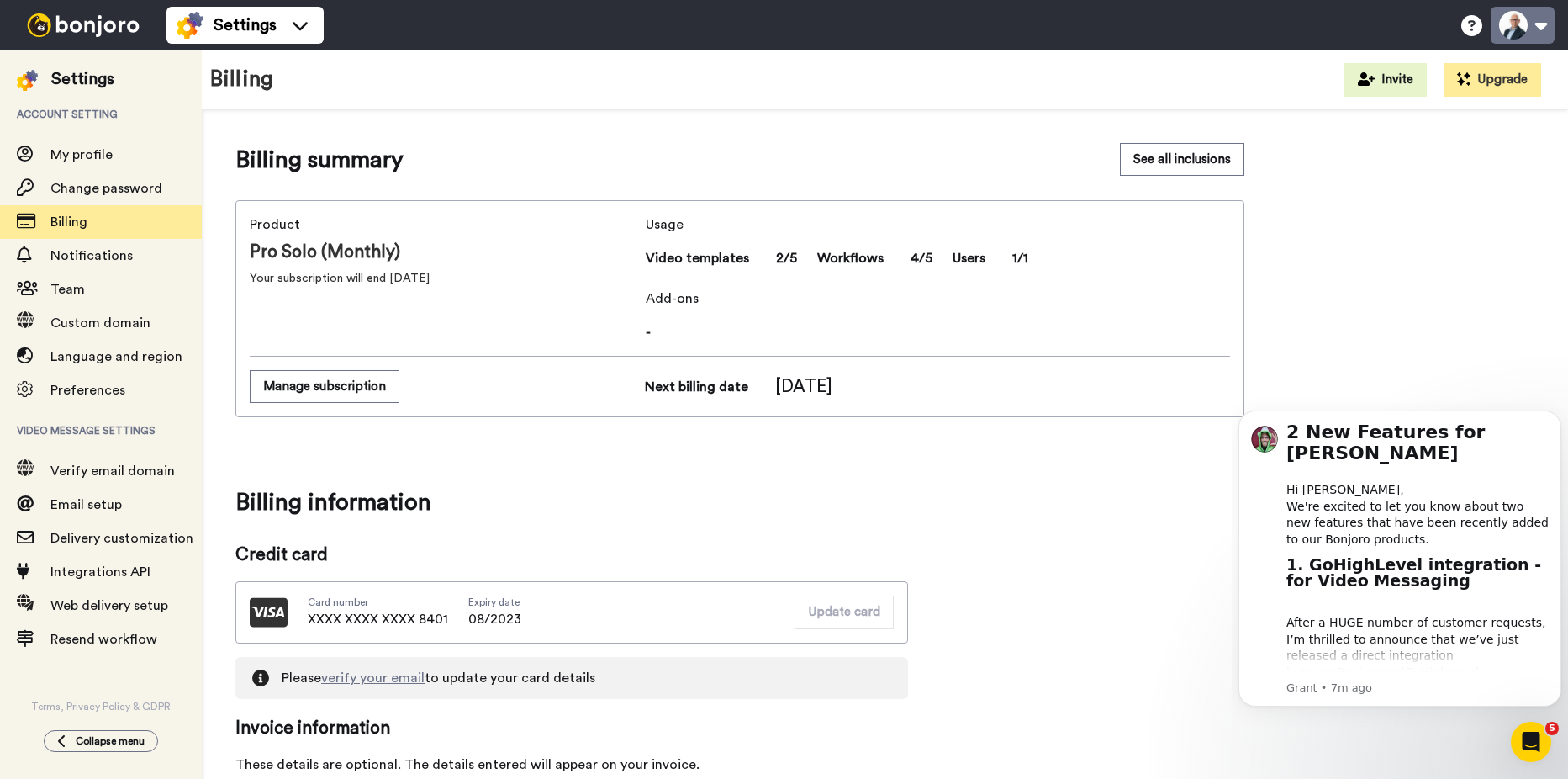
click at [1538, 27] on button at bounding box center [1523, 25] width 64 height 37
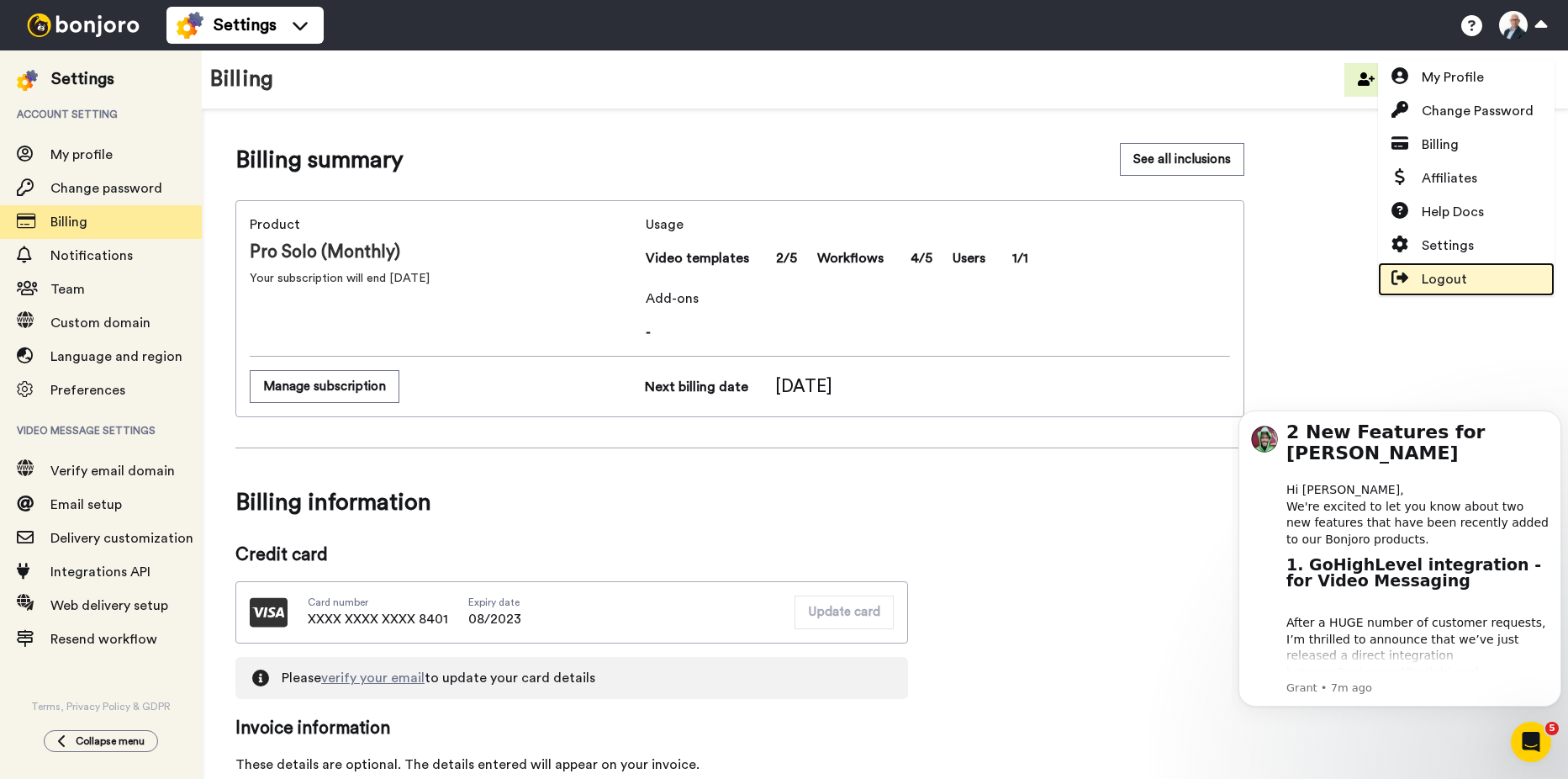
click at [1426, 276] on span "Logout" at bounding box center [1444, 279] width 46 height 20
